Goal: Check status

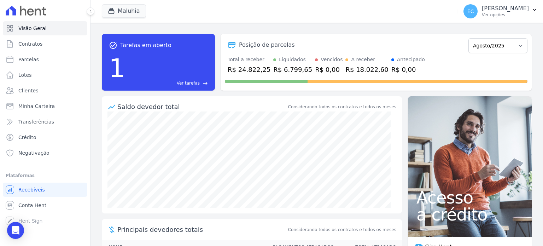
drag, startPoint x: 248, startPoint y: 60, endPoint x: 249, endPoint y: 66, distance: 6.4
click at [249, 66] on div "Total a receber R$ 24.822,25" at bounding box center [249, 65] width 43 height 18
click at [249, 66] on div "R$ 24.822,25" at bounding box center [249, 70] width 43 height 10
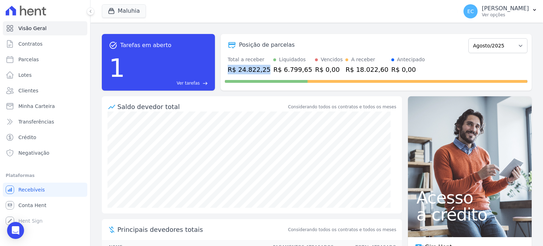
click at [249, 66] on div "R$ 24.822,25" at bounding box center [249, 70] width 43 height 10
click at [257, 57] on div "Total a receber" at bounding box center [249, 59] width 43 height 7
click at [256, 61] on div "Total a receber" at bounding box center [249, 59] width 43 height 7
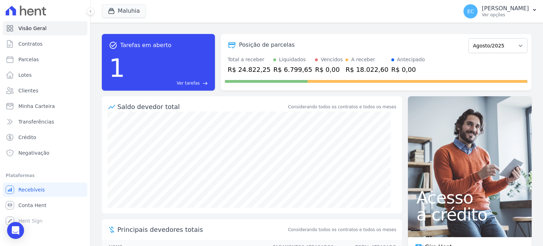
click at [228, 49] on icon at bounding box center [232, 45] width 8 height 8
click at [277, 86] on div "Posição de parcelas [GEOGRAPHIC_DATA]/2022 Novembro/2022 Dezembro/2022 [GEOGRAP…" at bounding box center [376, 62] width 311 height 57
click at [337, 80] on span at bounding box center [376, 81] width 303 height 3
drag, startPoint x: 287, startPoint y: 34, endPoint x: 182, endPoint y: 2, distance: 109.6
click at [287, 34] on div "Posição de parcelas [GEOGRAPHIC_DATA]/2022 Novembro/2022 Dezembro/2022 [GEOGRAP…" at bounding box center [376, 62] width 311 height 57
